Goal: Transaction & Acquisition: Purchase product/service

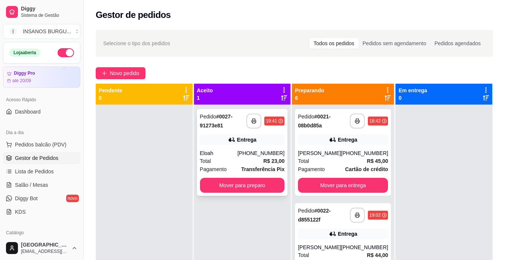
scroll to position [75, 0]
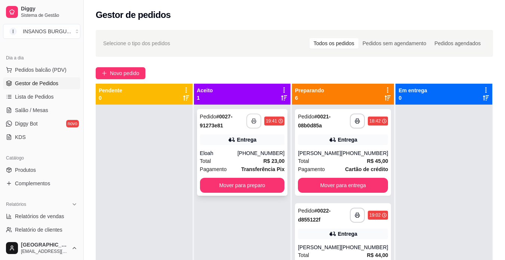
click at [251, 123] on icon "button" at bounding box center [253, 120] width 5 height 5
click at [261, 181] on button "Mover para preparo" at bounding box center [242, 185] width 85 height 15
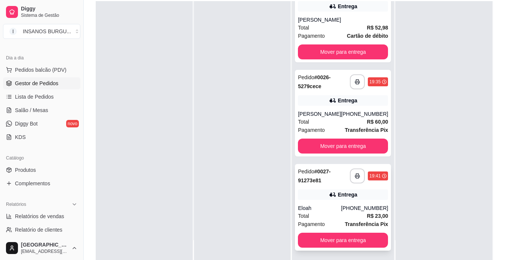
scroll to position [114, 0]
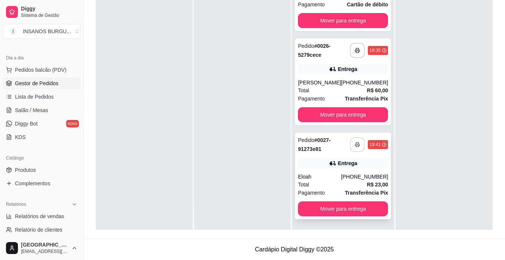
click at [355, 146] on icon "button" at bounding box center [357, 144] width 5 height 5
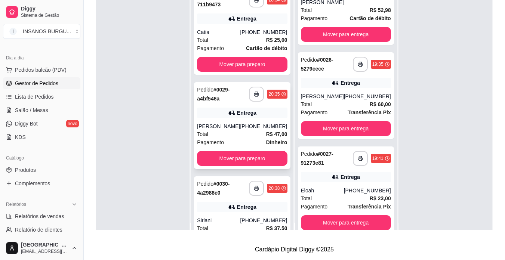
scroll to position [0, 0]
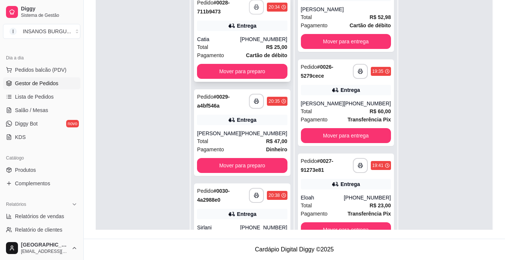
click at [254, 6] on icon "button" at bounding box center [256, 6] width 5 height 5
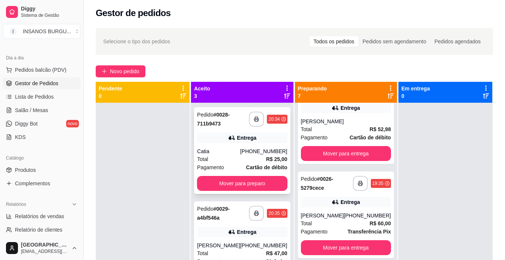
scroll to position [21, 0]
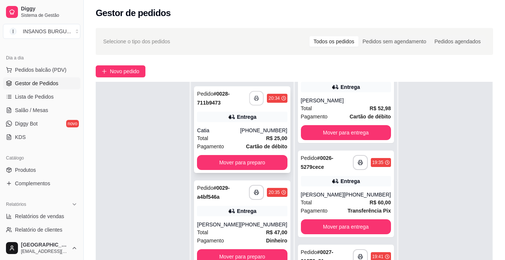
click at [254, 100] on icon "button" at bounding box center [256, 98] width 5 height 5
click at [230, 157] on button "Mover para preparo" at bounding box center [241, 162] width 87 height 15
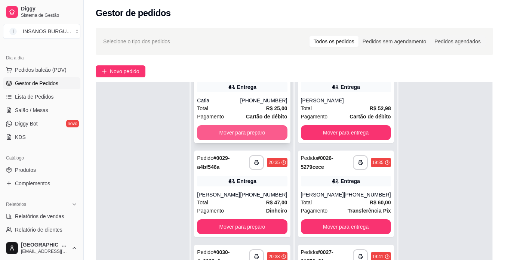
click at [245, 130] on button "Mover para preparo" at bounding box center [242, 132] width 90 height 15
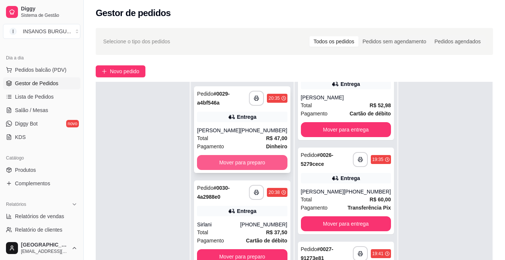
scroll to position [0, 0]
click at [249, 96] on button "button" at bounding box center [256, 98] width 15 height 15
click at [249, 163] on button "Mover para preparo" at bounding box center [242, 162] width 90 height 15
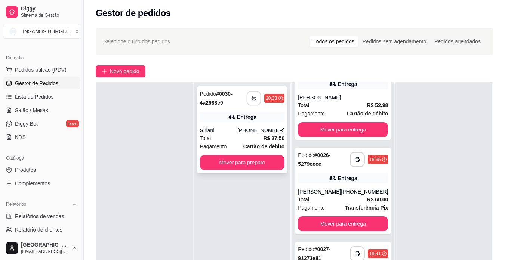
click at [253, 99] on rect "button" at bounding box center [254, 100] width 3 height 2
click at [217, 163] on button "Mover para preparo" at bounding box center [242, 162] width 82 height 15
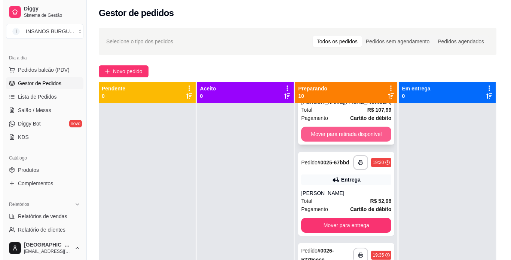
scroll to position [369, 0]
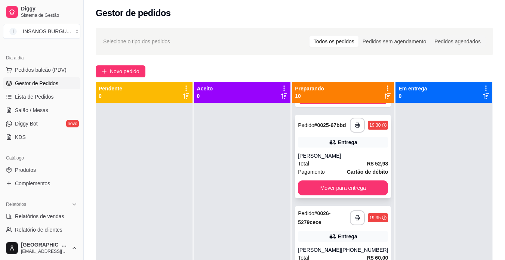
click at [321, 160] on div "[PERSON_NAME]" at bounding box center [343, 155] width 90 height 7
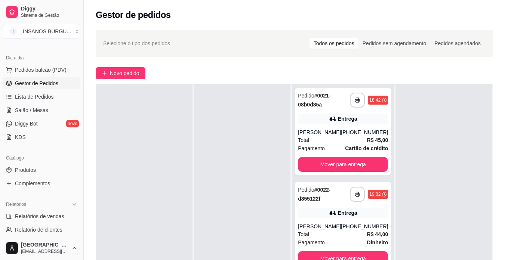
scroll to position [0, 0]
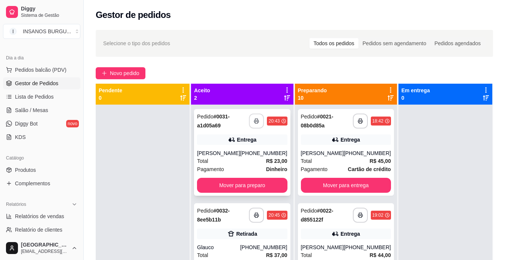
click at [254, 122] on icon "button" at bounding box center [256, 120] width 5 height 5
click at [246, 187] on button "Mover para preparo" at bounding box center [242, 185] width 90 height 15
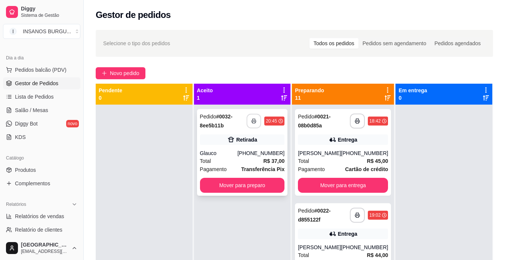
click at [251, 121] on icon "button" at bounding box center [253, 120] width 5 height 5
click at [227, 184] on button "Mover para preparo" at bounding box center [242, 185] width 85 height 15
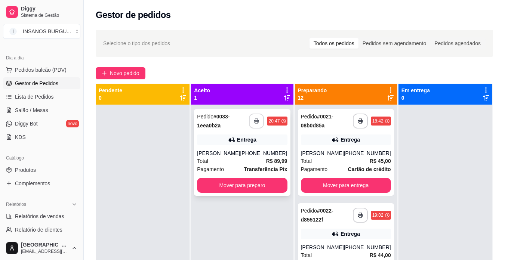
click at [255, 121] on button "button" at bounding box center [256, 121] width 15 height 15
click at [253, 186] on button "Mover para preparo" at bounding box center [242, 185] width 90 height 15
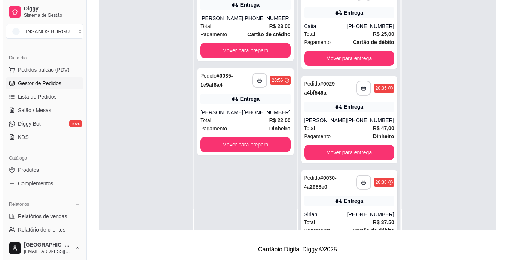
scroll to position [635, 0]
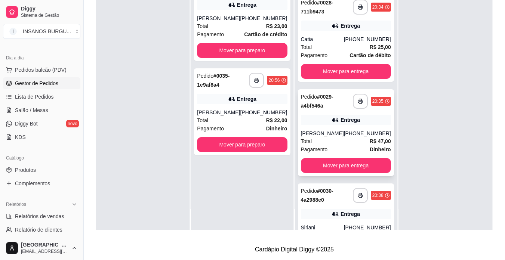
click at [360, 116] on div "**********" at bounding box center [346, 132] width 96 height 87
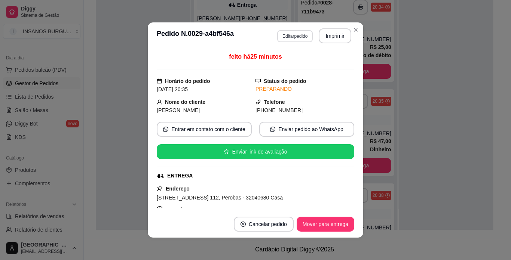
click at [286, 34] on button "Editar pedido" at bounding box center [295, 36] width 36 height 12
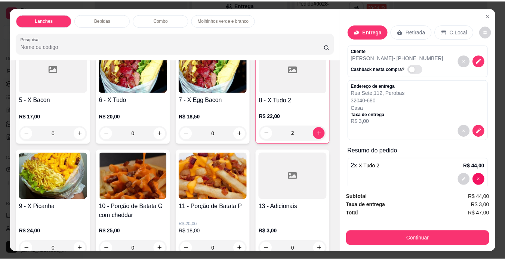
scroll to position [187, 0]
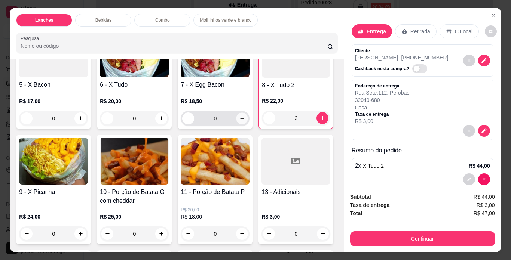
click at [239, 121] on icon "increase-product-quantity" at bounding box center [242, 119] width 6 height 6
click at [239, 121] on icon "increase-product-quantity" at bounding box center [242, 118] width 6 height 6
type input "2"
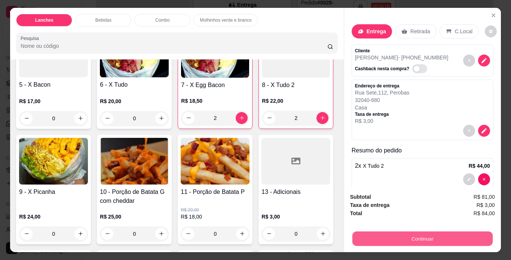
click at [402, 233] on button "Continuar" at bounding box center [422, 239] width 140 height 15
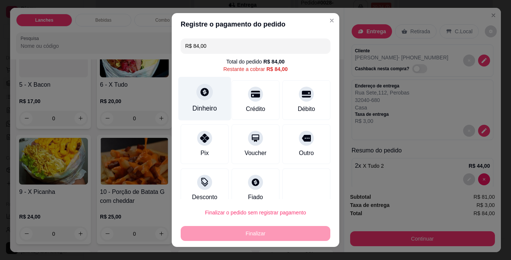
click at [209, 94] on div "Dinheiro" at bounding box center [204, 99] width 53 height 44
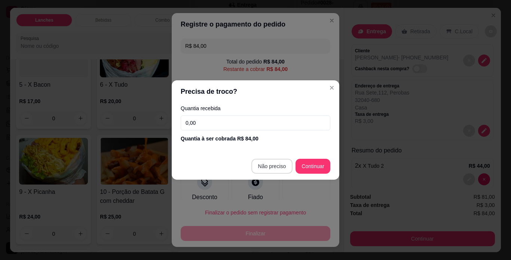
type input "R$ 0,00"
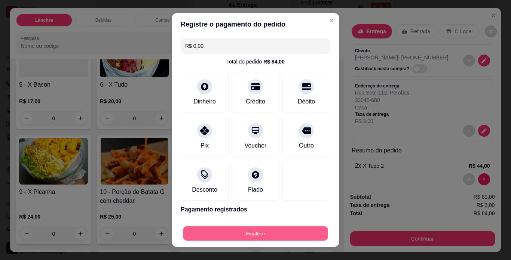
click at [255, 230] on button "Finalizar" at bounding box center [255, 233] width 145 height 15
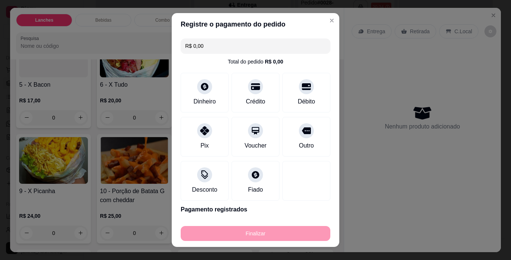
type input "0"
type input "-R$ 84,00"
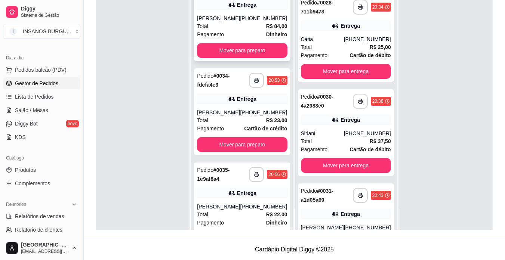
scroll to position [0, 0]
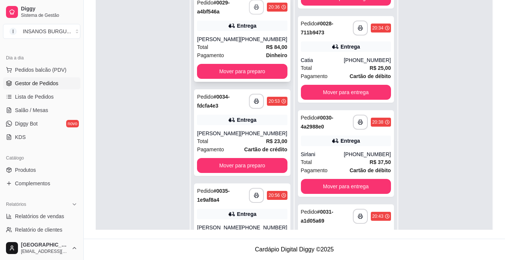
click at [249, 11] on button "button" at bounding box center [256, 7] width 15 height 15
click at [225, 72] on button "Mover para preparo" at bounding box center [241, 71] width 87 height 15
click at [254, 101] on icon "button" at bounding box center [256, 101] width 5 height 5
click at [249, 188] on button "button" at bounding box center [256, 195] width 15 height 15
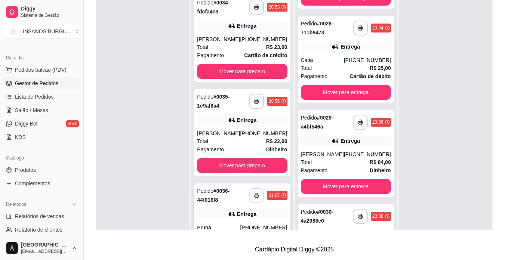
click at [254, 193] on icon "button" at bounding box center [256, 195] width 5 height 5
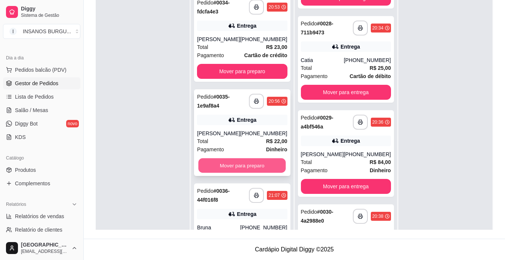
click at [246, 158] on button "Mover para preparo" at bounding box center [241, 165] width 87 height 15
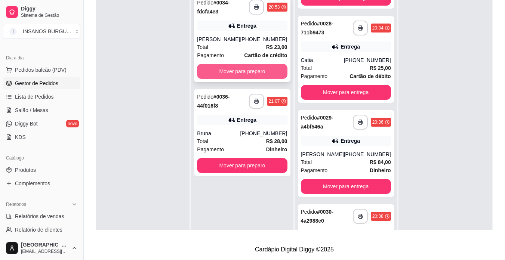
click at [248, 64] on button "Mover para preparo" at bounding box center [242, 71] width 90 height 15
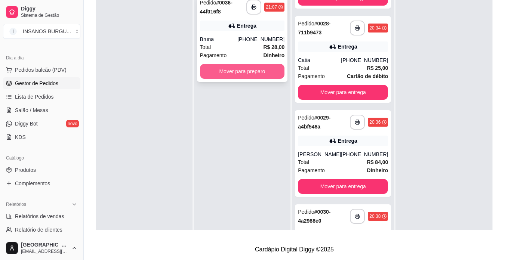
click at [249, 64] on button "Mover para preparo" at bounding box center [242, 71] width 85 height 15
click at [251, 10] on icon "button" at bounding box center [253, 6] width 5 height 5
click at [249, 79] on button "Mover para preparo" at bounding box center [242, 71] width 82 height 15
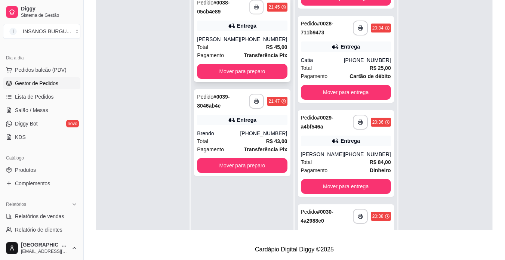
click at [249, 15] on button "button" at bounding box center [256, 7] width 15 height 15
click at [255, 104] on rect "button" at bounding box center [256, 103] width 3 height 2
click at [242, 79] on button "Mover para preparo" at bounding box center [242, 71] width 90 height 15
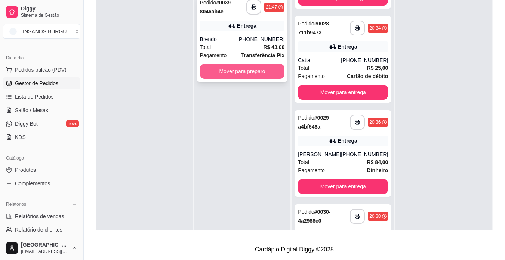
click at [245, 79] on button "Mover para preparo" at bounding box center [242, 71] width 85 height 15
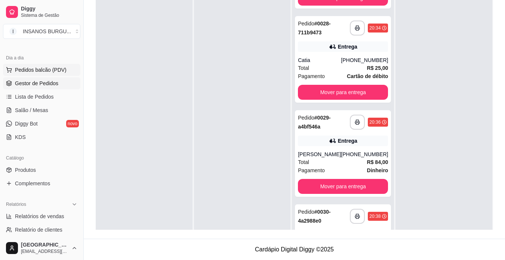
click at [43, 70] on span "Pedidos balcão (PDV)" at bounding box center [41, 69] width 52 height 7
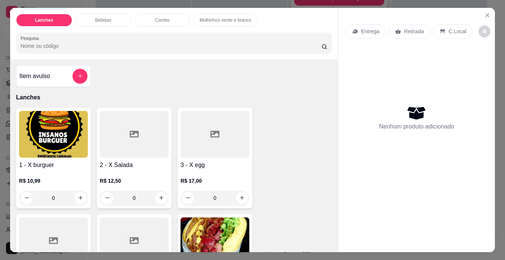
type input "1"
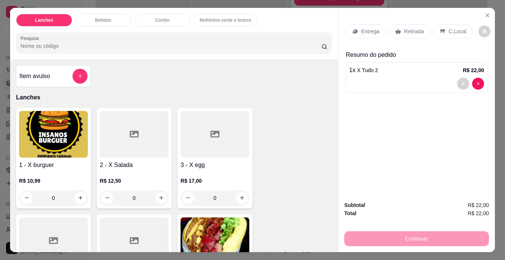
click at [368, 30] on p "Entrega" at bounding box center [370, 31] width 18 height 7
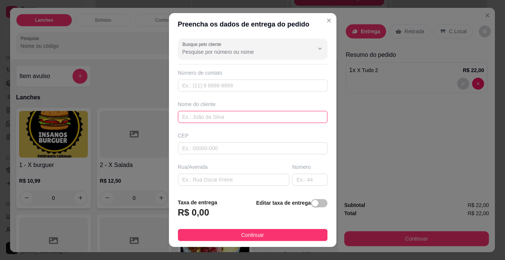
click at [211, 117] on input "text" at bounding box center [252, 117] width 149 height 12
type input "[PERSON_NAME]"
click at [201, 174] on input "text" at bounding box center [233, 180] width 111 height 12
type input "RUA DOZE"
click at [293, 174] on input "text" at bounding box center [309, 180] width 35 height 12
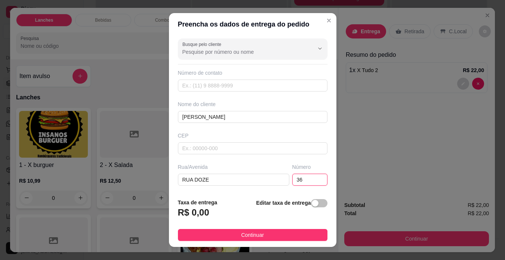
click at [301, 205] on div at bounding box center [252, 211] width 149 height 12
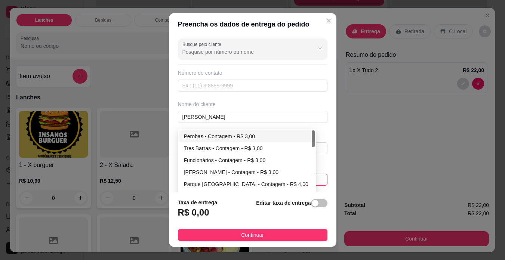
type input "36"
click at [211, 132] on div "Perobas - Contagem - R$ 3,00" at bounding box center [247, 136] width 126 height 8
type input "Contagem"
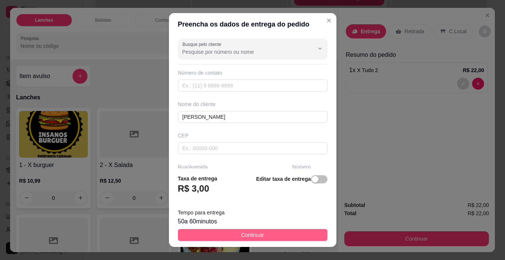
click at [243, 231] on span "Continuar" at bounding box center [252, 235] width 23 height 8
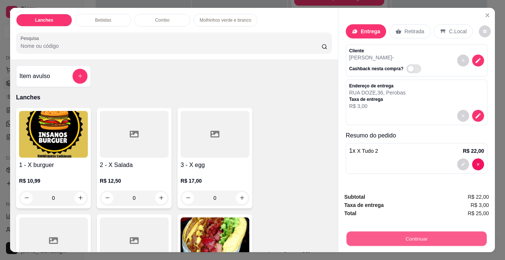
click at [381, 232] on button "Continuar" at bounding box center [416, 239] width 140 height 15
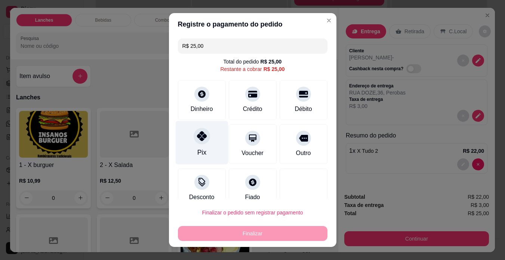
click at [203, 138] on icon at bounding box center [202, 136] width 10 height 10
type input "R$ 0,00"
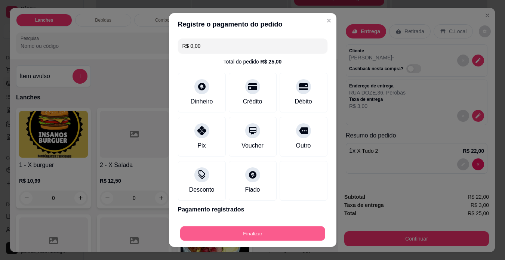
click at [245, 228] on button "Finalizar" at bounding box center [252, 233] width 145 height 15
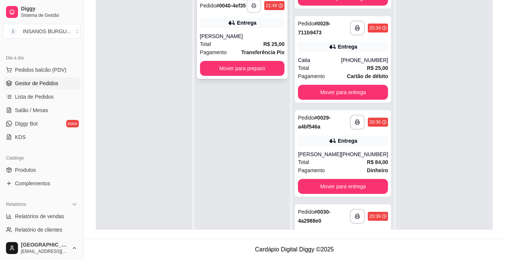
click at [254, 8] on icon "button" at bounding box center [253, 5] width 5 height 5
click at [234, 76] on button "Mover para preparo" at bounding box center [242, 68] width 82 height 15
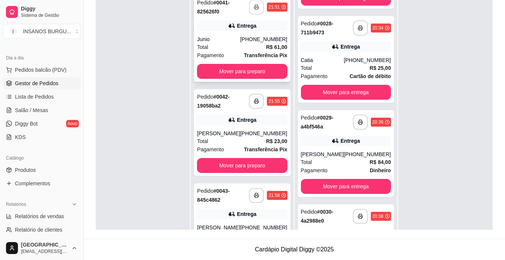
click at [249, 15] on button "button" at bounding box center [256, 7] width 15 height 15
click at [243, 79] on button "Mover para preparo" at bounding box center [241, 71] width 87 height 15
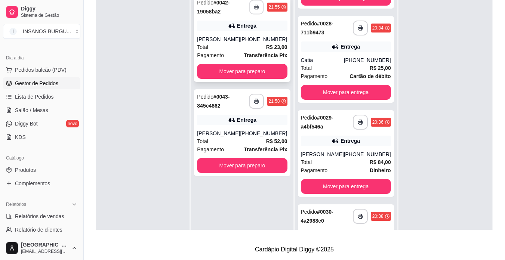
click at [255, 9] on rect "button" at bounding box center [256, 8] width 3 height 2
click at [249, 79] on button "Mover para preparo" at bounding box center [242, 71] width 90 height 15
click at [255, 79] on button "Mover para preparo" at bounding box center [242, 71] width 90 height 15
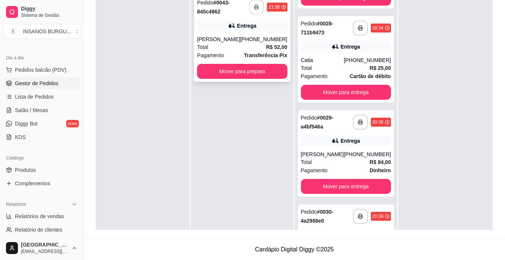
click at [255, 8] on icon "button" at bounding box center [257, 7] width 4 height 2
click at [232, 79] on button "Mover para preparo" at bounding box center [242, 71] width 90 height 15
click at [255, 9] on rect "button" at bounding box center [256, 8] width 3 height 2
click at [232, 79] on button "Mover para preparo" at bounding box center [241, 71] width 87 height 15
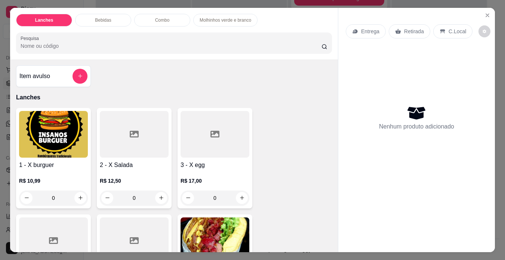
click at [401, 28] on icon at bounding box center [398, 31] width 6 height 6
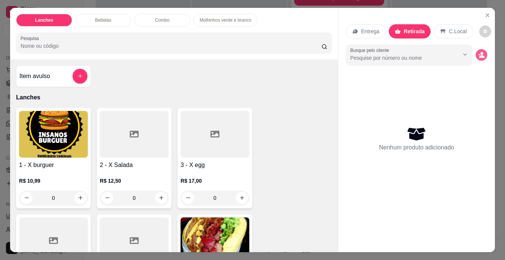
click at [484, 52] on icon "decrease-product-quantity" at bounding box center [481, 55] width 6 height 6
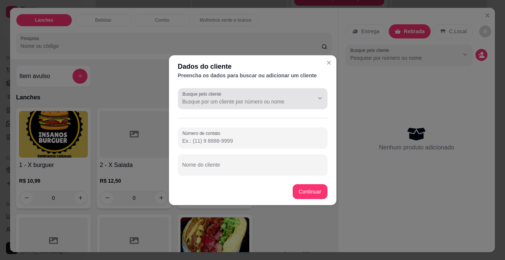
click at [216, 101] on input "Busque pelo cliente" at bounding box center [242, 101] width 120 height 7
click at [235, 95] on div at bounding box center [252, 98] width 141 height 15
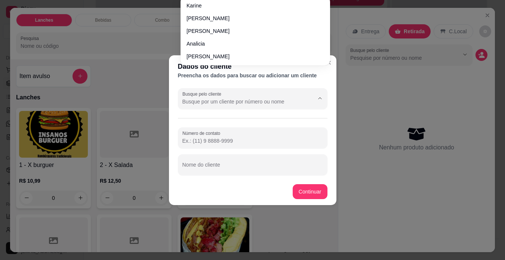
click at [364, 137] on div "Dados do cliente Preencha os dados para buscar ou adicionar um cliente Busque p…" at bounding box center [252, 130] width 505 height 260
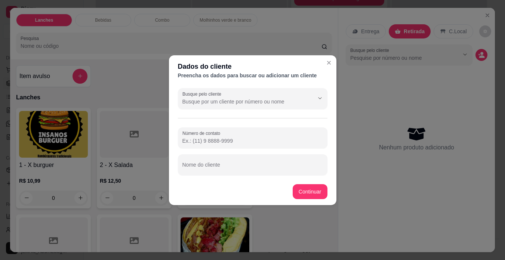
click at [250, 137] on input "Número de contato" at bounding box center [252, 140] width 141 height 7
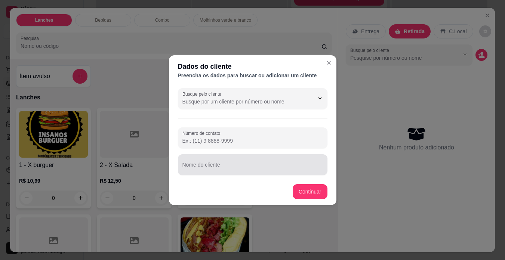
click at [255, 166] on input "Nome do cliente" at bounding box center [252, 167] width 141 height 7
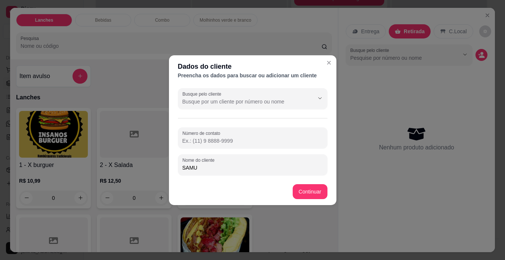
type input "SAMUE"
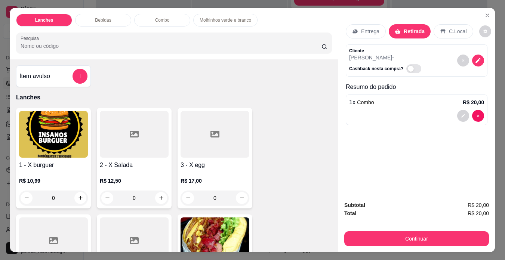
type input "2"
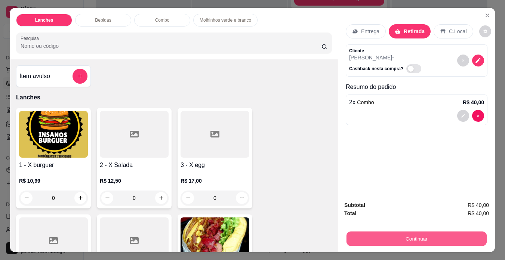
click at [449, 233] on button "Continuar" at bounding box center [416, 239] width 140 height 15
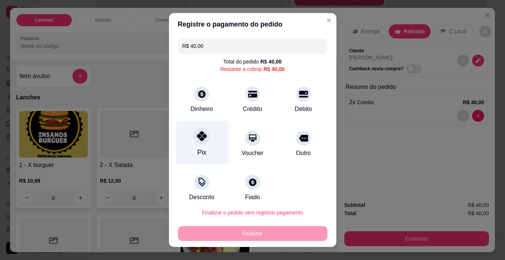
click at [193, 147] on div "Pix" at bounding box center [201, 143] width 53 height 44
type input "R$ 0,00"
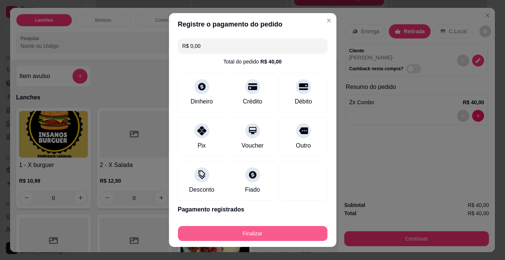
click at [246, 235] on button "Finalizar" at bounding box center [252, 233] width 149 height 15
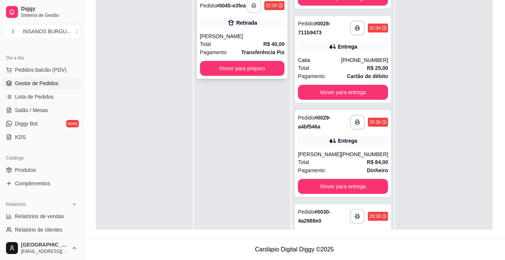
click at [253, 13] on button "button" at bounding box center [254, 6] width 15 height 15
click at [262, 76] on button "Mover para preparo" at bounding box center [242, 68] width 85 height 15
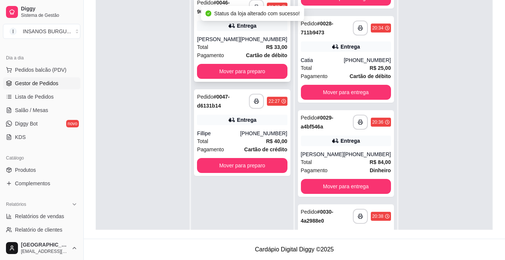
click at [249, 15] on button "button" at bounding box center [256, 7] width 15 height 15
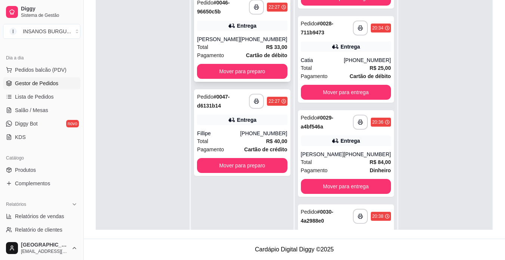
click at [218, 79] on button "Mover para preparo" at bounding box center [242, 71] width 90 height 15
click at [254, 10] on icon "button" at bounding box center [256, 6] width 5 height 5
click at [247, 79] on button "Mover para preparo" at bounding box center [242, 71] width 90 height 15
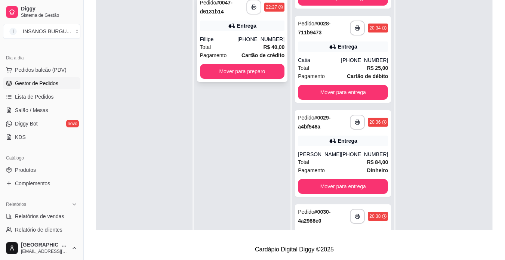
click at [253, 10] on icon "button" at bounding box center [253, 6] width 5 height 5
click at [237, 79] on button "Mover para preparo" at bounding box center [242, 71] width 85 height 15
